Goal: Check status: Check status

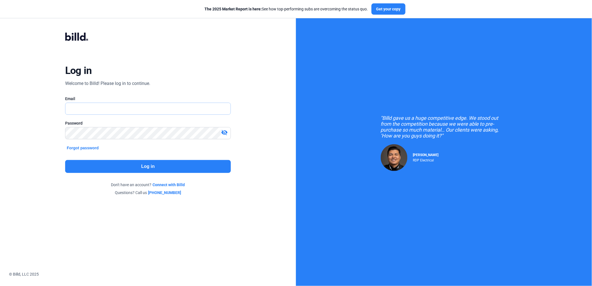
type input "[PERSON_NAME][EMAIL_ADDRESS][DOMAIN_NAME]"
click at [154, 164] on button "Log in" at bounding box center [148, 166] width 166 height 13
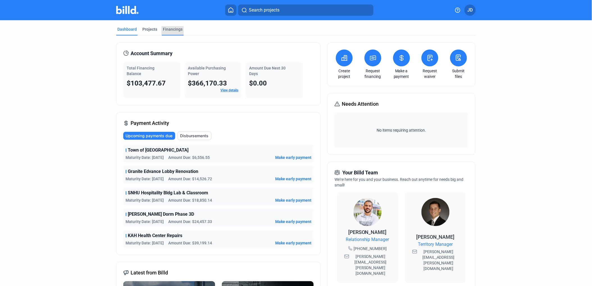
click at [173, 29] on div "Financings" at bounding box center [173, 29] width 20 height 6
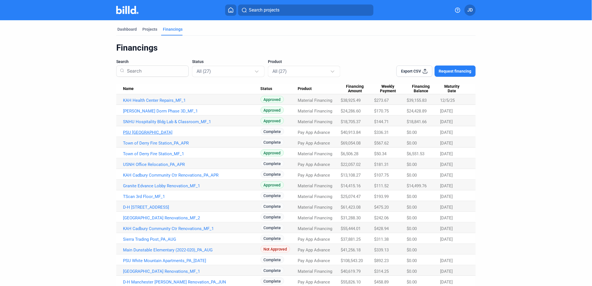
click at [145, 103] on link "PSU [GEOGRAPHIC_DATA]" at bounding box center [192, 100] width 138 height 5
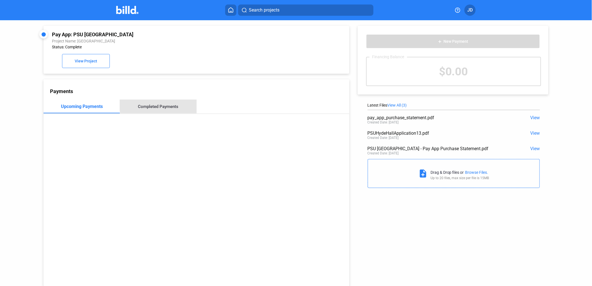
click at [162, 105] on div "Completed Payments" at bounding box center [158, 106] width 40 height 5
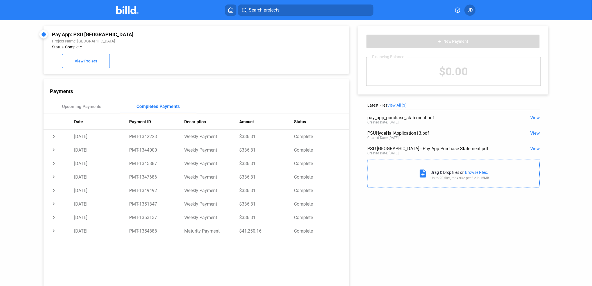
click at [468, 9] on span "JD" at bounding box center [470, 10] width 5 height 7
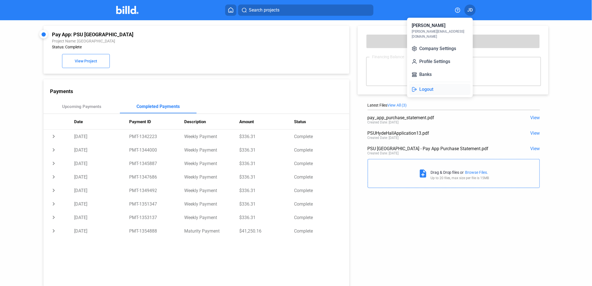
click at [435, 85] on button "Logout" at bounding box center [440, 89] width 61 height 11
